Goal: Task Accomplishment & Management: Use online tool/utility

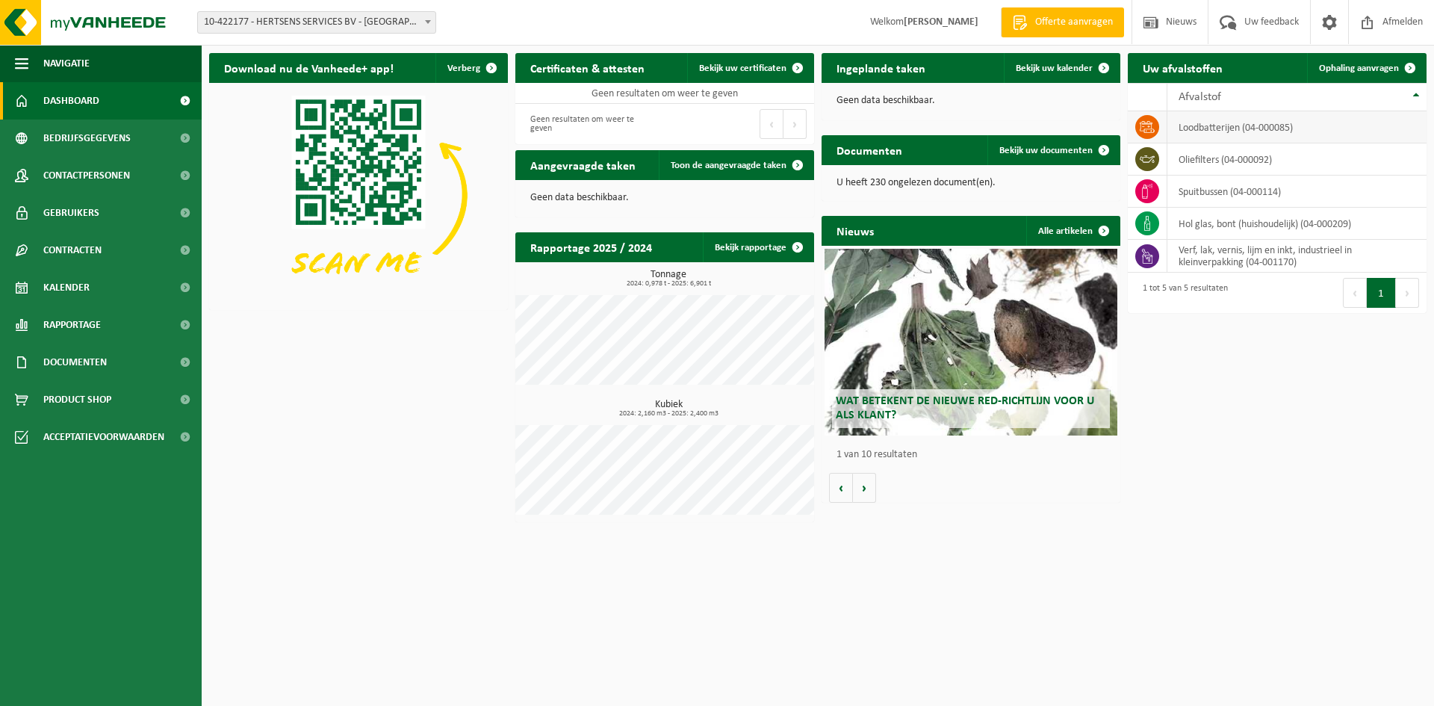
click at [1194, 130] on td "loodbatterijen (04-000085)" at bounding box center [1296, 127] width 259 height 32
click at [1149, 129] on icon at bounding box center [1147, 127] width 15 height 12
click at [1325, 72] on span "Ophaling aanvragen" at bounding box center [1359, 68] width 80 height 10
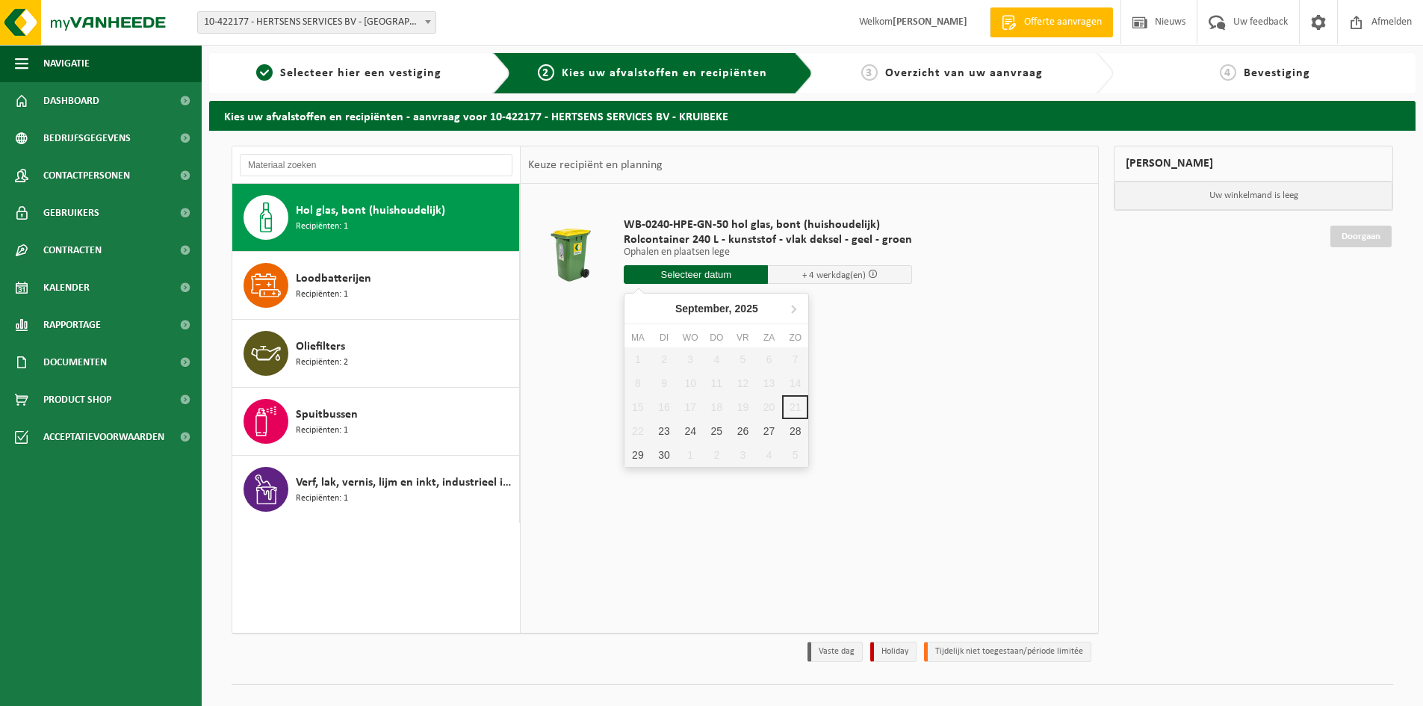
click at [677, 274] on input "text" at bounding box center [696, 274] width 144 height 19
click at [666, 425] on div "23" at bounding box center [663, 431] width 26 height 24
type input "Van 2025-09-23"
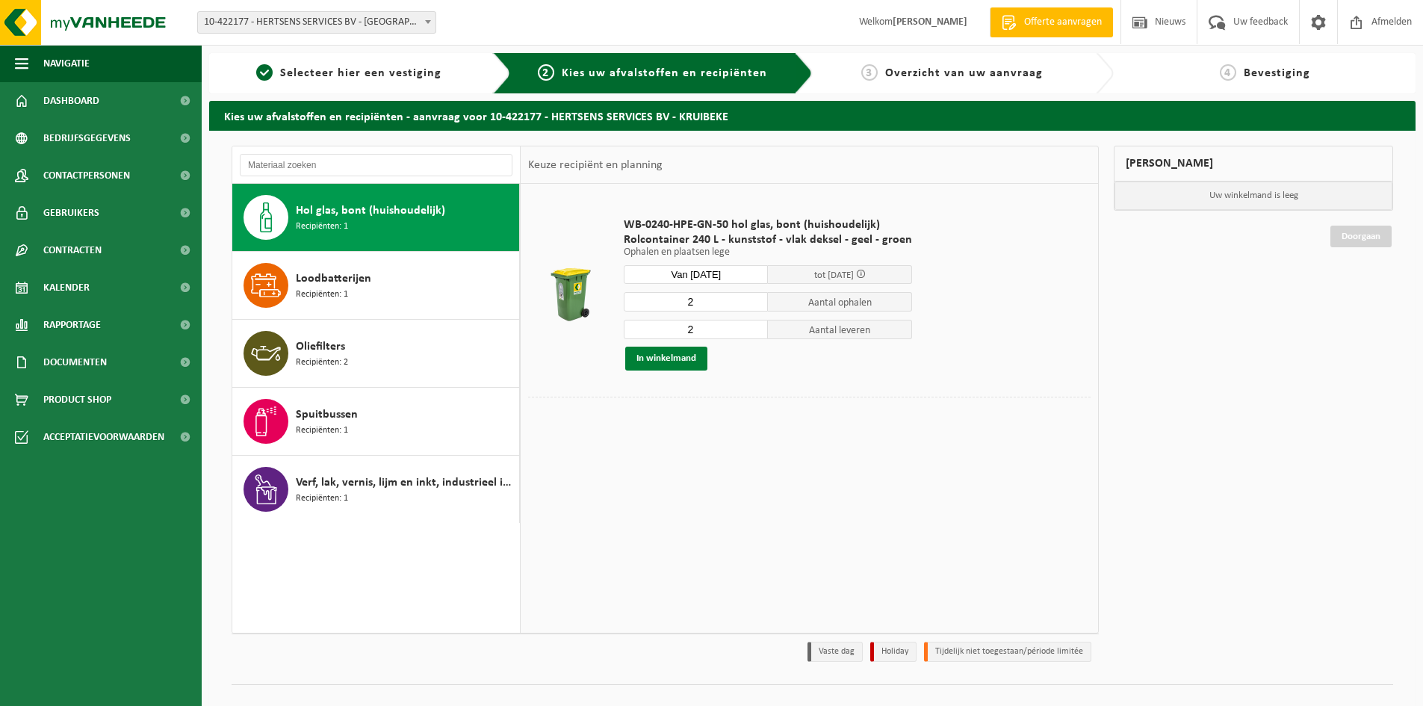
click at [664, 358] on button "In winkelmand" at bounding box center [666, 359] width 82 height 24
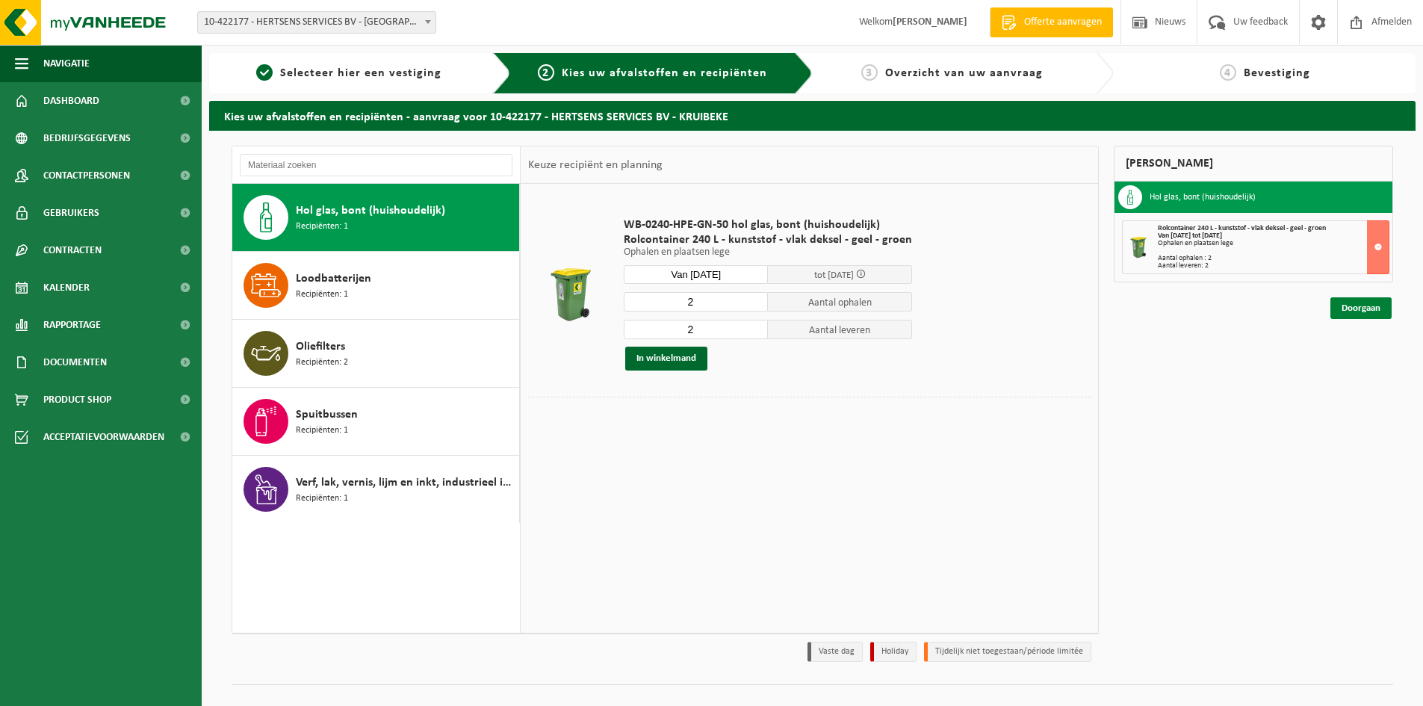
click at [1354, 308] on link "Doorgaan" at bounding box center [1360, 308] width 61 height 22
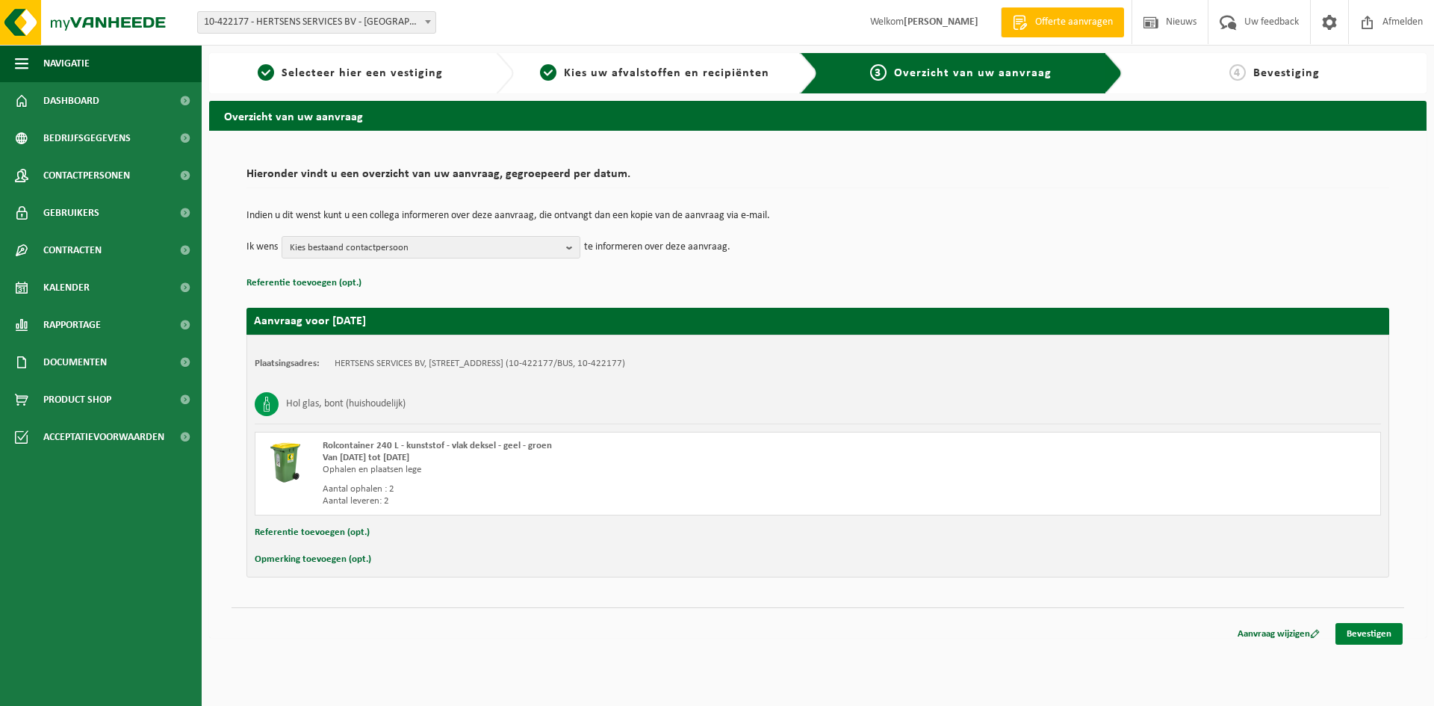
click at [1364, 636] on link "Bevestigen" at bounding box center [1368, 634] width 67 height 22
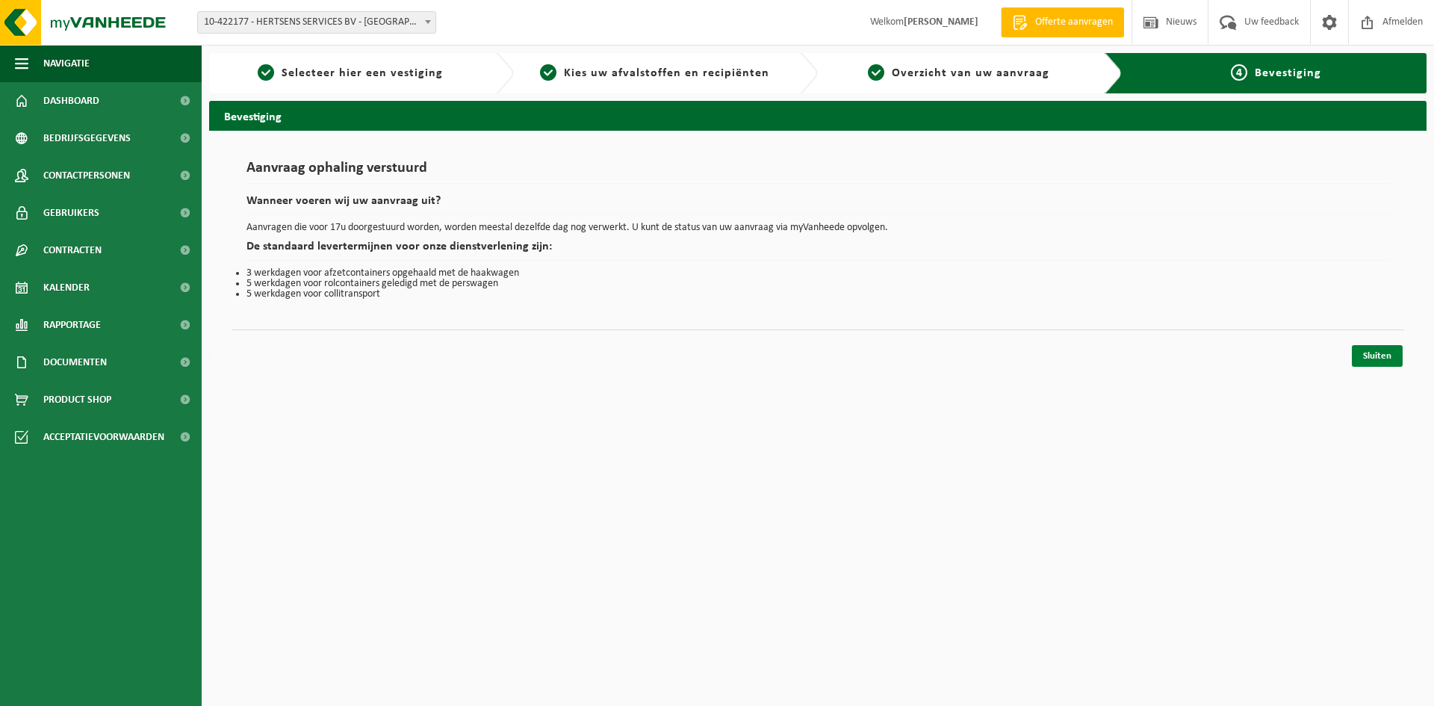
click at [1363, 360] on link "Sluiten" at bounding box center [1377, 356] width 51 height 22
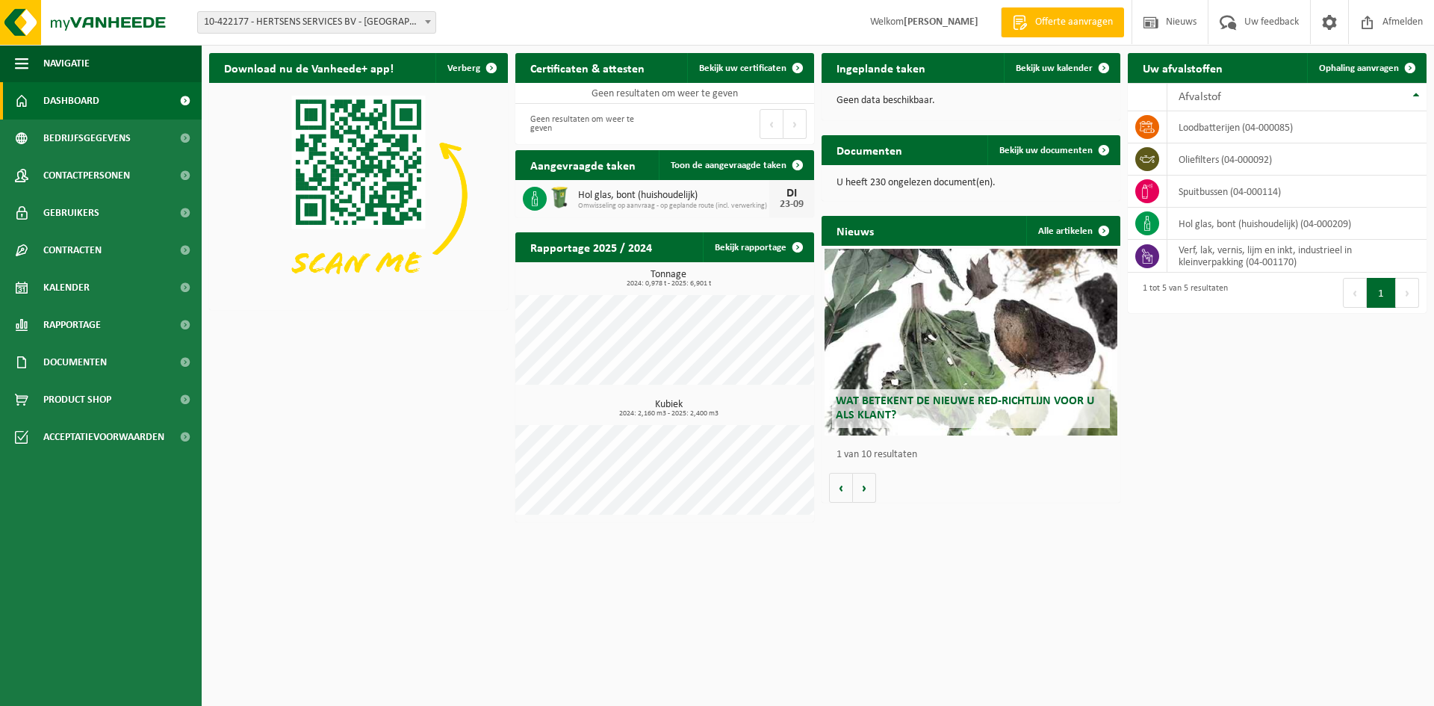
click at [1037, 539] on html "Vestiging: 10-422177 - HERTSENS SERVICES BV - KRUIBEKE 10-422177 - HERTSENS SER…" at bounding box center [717, 353] width 1434 height 706
